Goal: Information Seeking & Learning: Learn about a topic

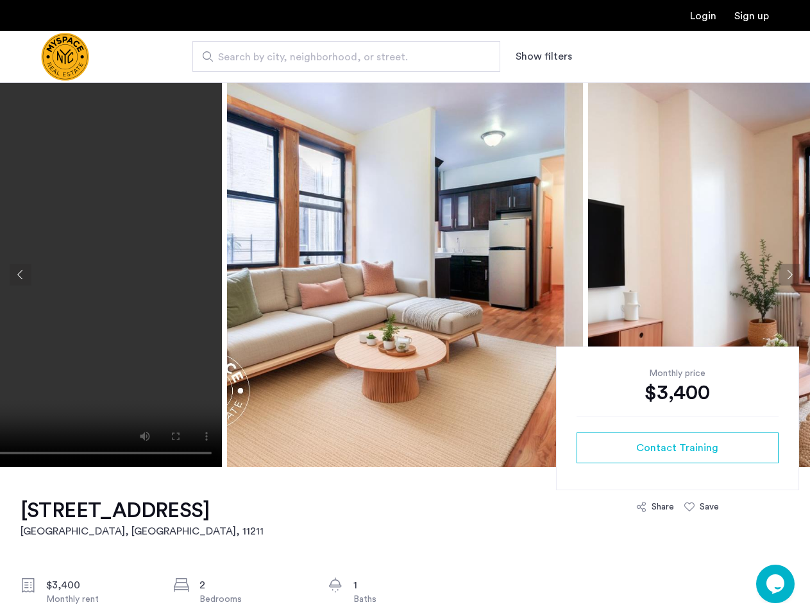
click at [543, 56] on button "Show filters" at bounding box center [544, 56] width 56 height 15
click at [21, 275] on button "Previous apartment" at bounding box center [21, 275] width 22 height 22
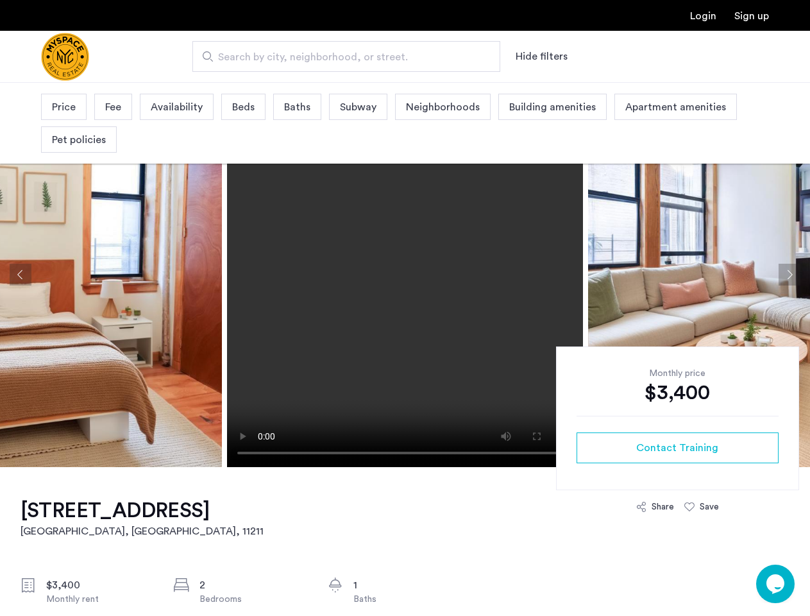
click at [588, 275] on img at bounding box center [766, 274] width 356 height 385
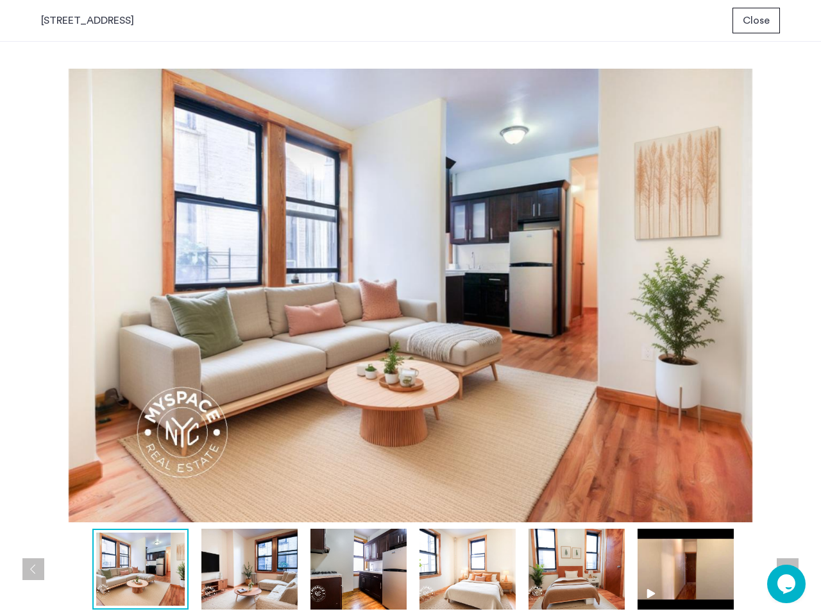
click at [405, 275] on img at bounding box center [410, 296] width 739 height 454
click at [699, 275] on img at bounding box center [410, 296] width 739 height 454
click at [790, 275] on div "prev next prev next" at bounding box center [410, 329] width 821 height 574
click at [678, 448] on img at bounding box center [410, 296] width 739 height 454
click at [655, 507] on img at bounding box center [410, 296] width 739 height 454
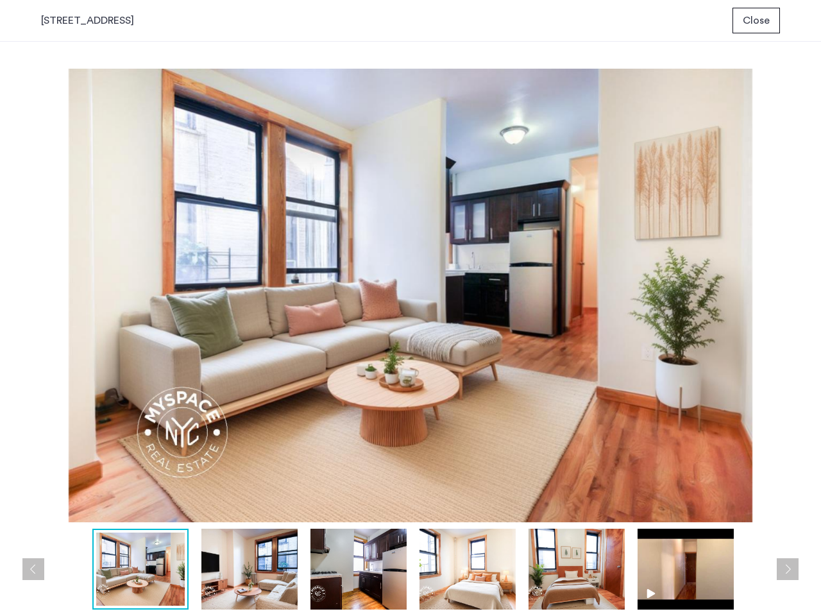
click at [702, 507] on img at bounding box center [410, 296] width 739 height 454
click at [776, 584] on div at bounding box center [414, 569] width 746 height 81
